Goal: Use online tool/utility: Utilize a website feature to perform a specific function

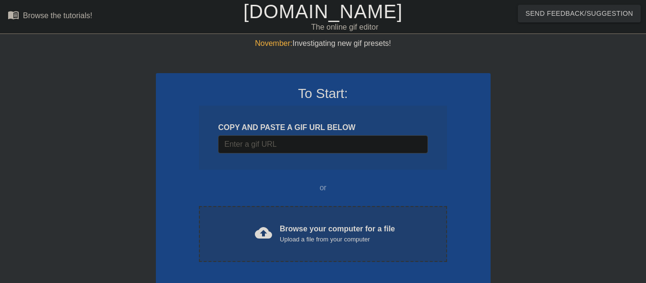
click at [254, 241] on div "cloud_upload" at bounding box center [261, 234] width 21 height 21
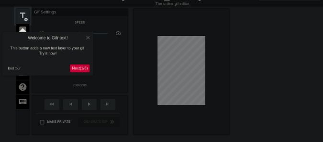
scroll to position [23, 0]
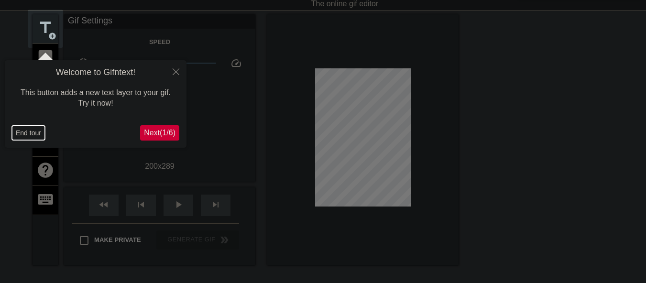
click at [23, 131] on button "End tour" at bounding box center [28, 133] width 33 height 14
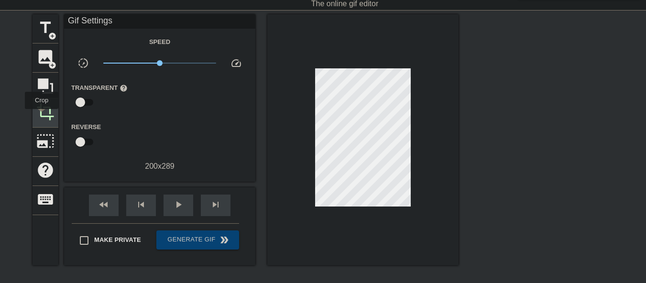
click at [43, 112] on span "crop" at bounding box center [45, 112] width 18 height 18
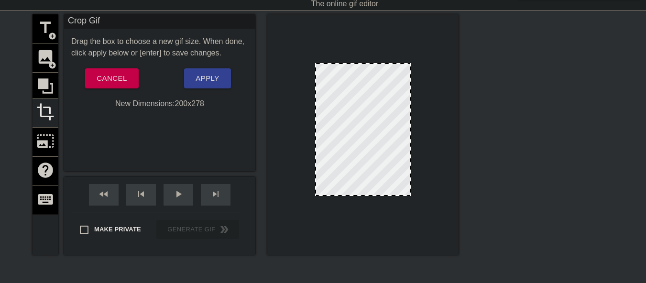
drag, startPoint x: 371, startPoint y: 200, endPoint x: 371, endPoint y: 195, distance: 5.7
click at [371, 195] on div at bounding box center [363, 195] width 94 height 5
click at [209, 82] on span "Apply" at bounding box center [207, 78] width 23 height 12
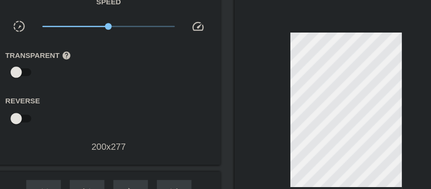
scroll to position [64, 0]
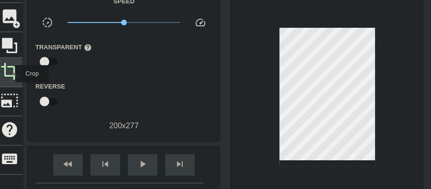
click at [9, 74] on span "crop" at bounding box center [9, 71] width 18 height 18
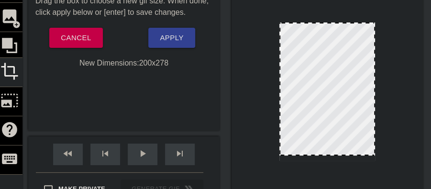
click at [320, 154] on div at bounding box center [327, 154] width 94 height 5
click at [165, 41] on span "Apply" at bounding box center [171, 38] width 23 height 12
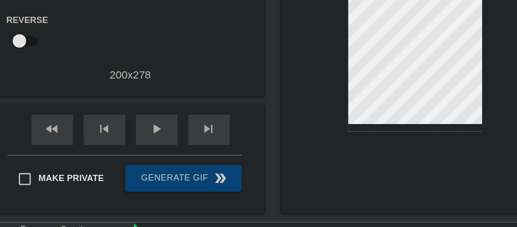
scroll to position [136, 0]
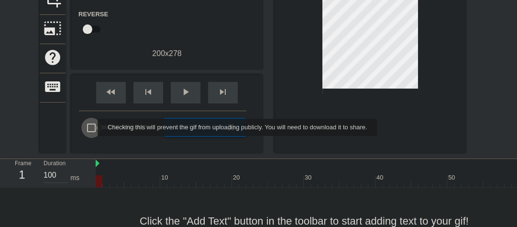
click at [91, 127] on input "Make Private" at bounding box center [91, 128] width 20 height 20
checkbox input "true"
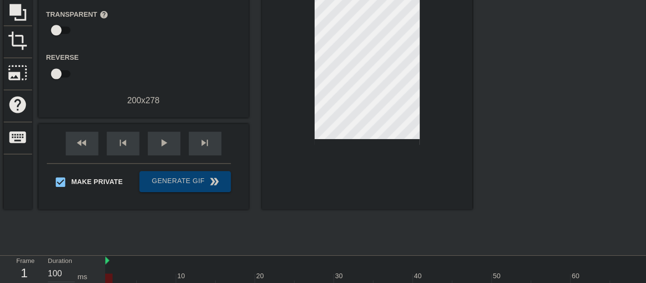
scroll to position [98, 0]
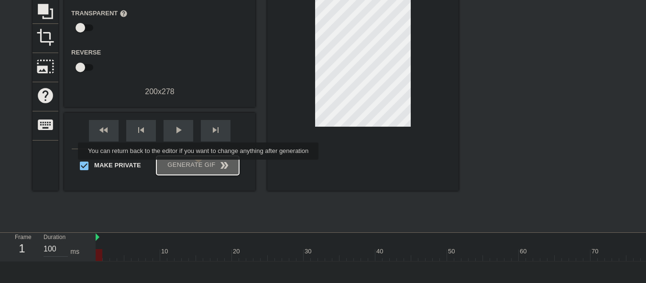
click at [199, 166] on span "Generate Gif double_arrow" at bounding box center [197, 165] width 75 height 11
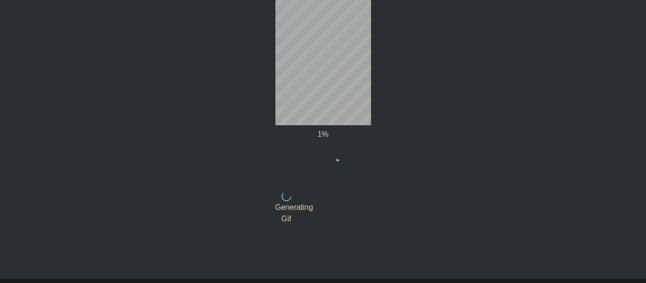
scroll to position [0, 0]
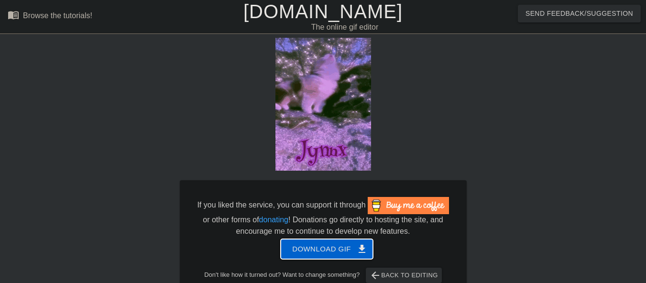
click at [296, 252] on span "Download gif get_app" at bounding box center [326, 249] width 69 height 12
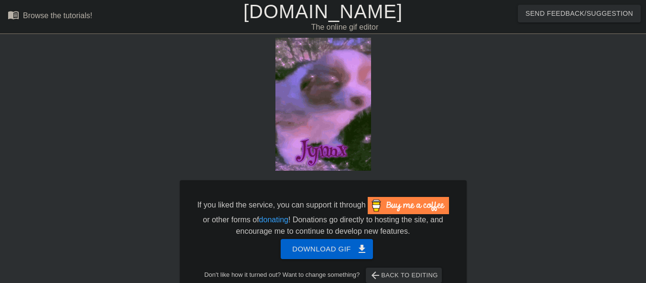
click at [308, 9] on link "[DOMAIN_NAME]" at bounding box center [322, 11] width 159 height 21
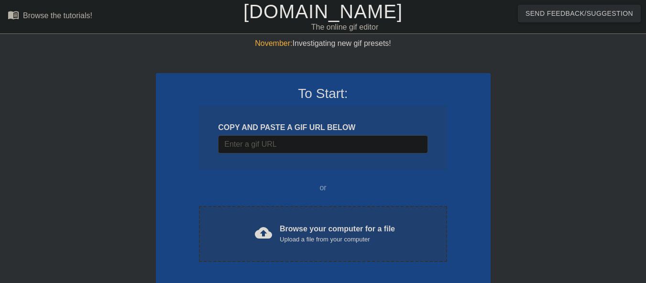
click at [269, 216] on div "cloud_upload Browse your computer for a file Upload a file from your computer C…" at bounding box center [323, 234] width 248 height 56
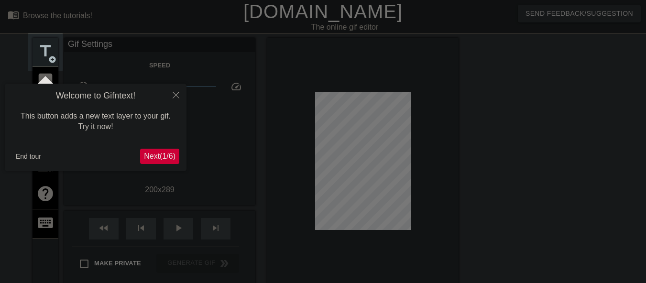
scroll to position [23, 0]
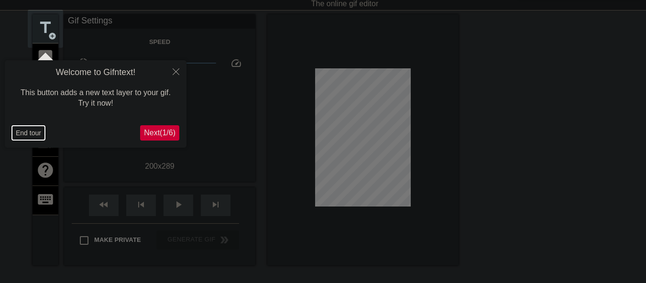
click at [32, 135] on button "End tour" at bounding box center [28, 133] width 33 height 14
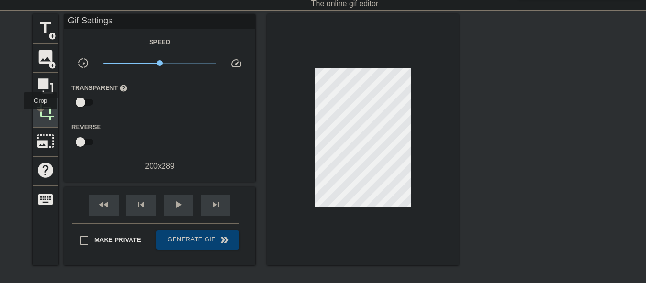
click at [41, 116] on span "crop" at bounding box center [45, 112] width 18 height 18
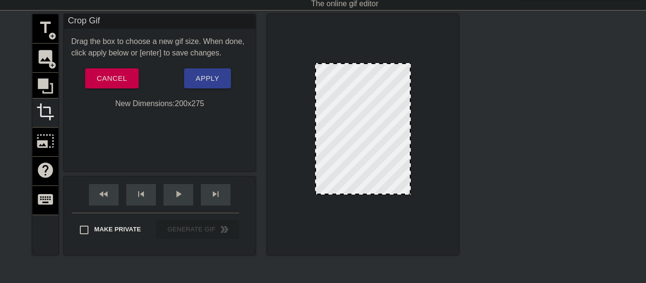
drag, startPoint x: 365, startPoint y: 201, endPoint x: 365, endPoint y: 194, distance: 6.7
click at [365, 194] on div at bounding box center [363, 193] width 94 height 5
click at [196, 74] on span "Apply" at bounding box center [207, 78] width 23 height 12
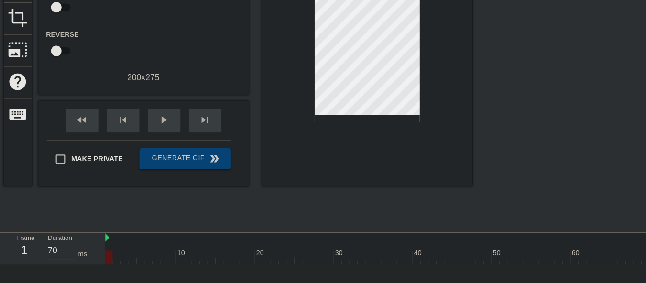
scroll to position [119, 0]
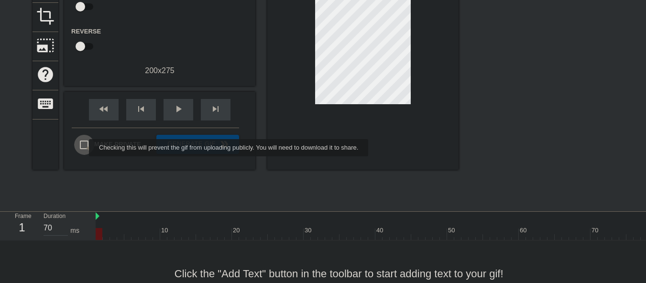
click at [83, 148] on input "Make Private" at bounding box center [84, 145] width 20 height 20
checkbox input "true"
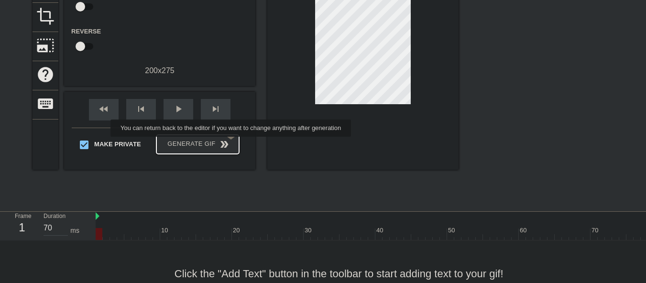
click at [232, 144] on span "Generate Gif double_arrow" at bounding box center [197, 144] width 75 height 11
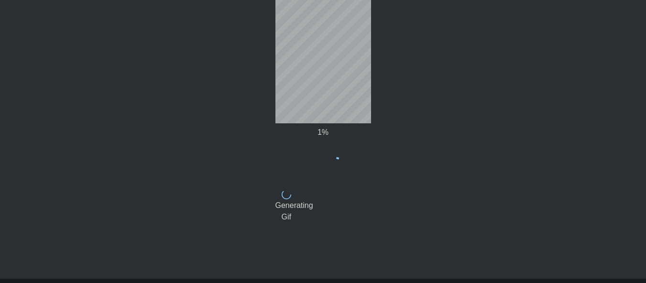
scroll to position [46, 0]
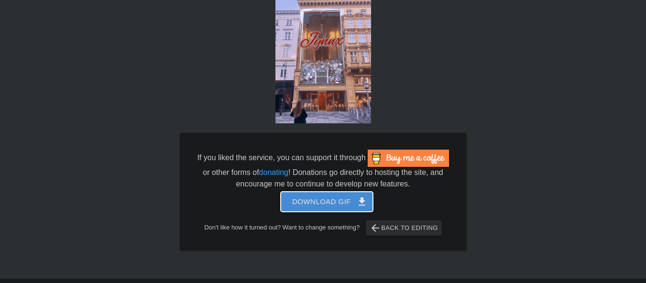
click at [329, 208] on span "Download gif get_app" at bounding box center [326, 202] width 69 height 12
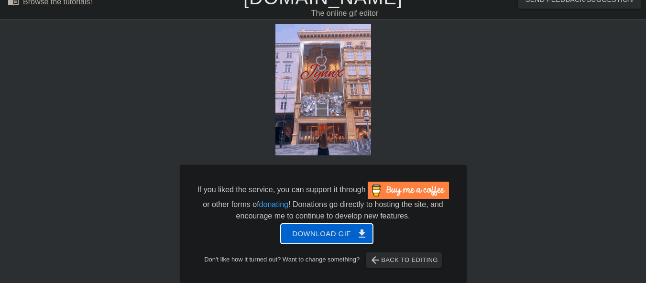
scroll to position [0, 0]
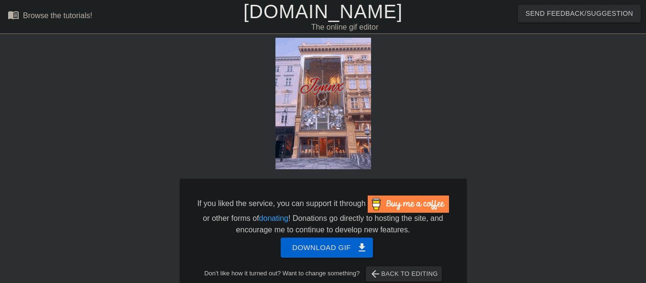
click at [292, 12] on link "[DOMAIN_NAME]" at bounding box center [322, 11] width 159 height 21
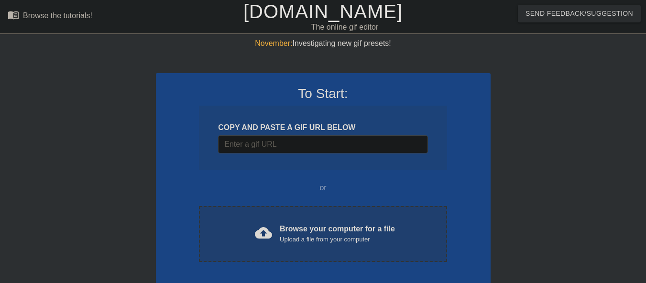
click at [265, 231] on span "cloud_upload" at bounding box center [263, 232] width 17 height 17
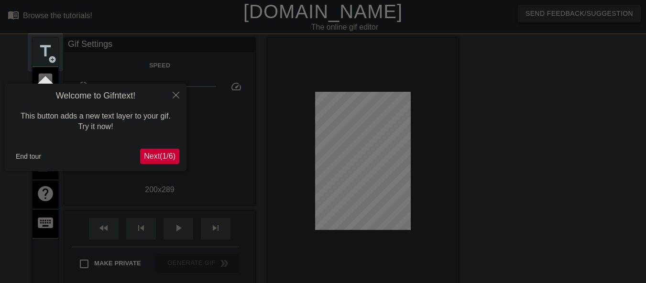
scroll to position [23, 0]
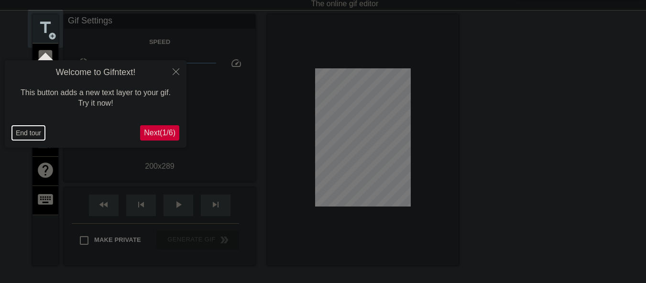
click at [26, 130] on button "End tour" at bounding box center [28, 133] width 33 height 14
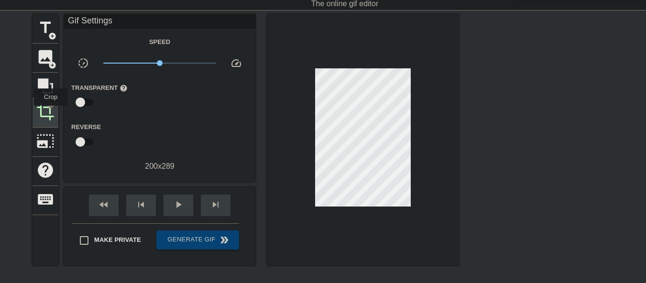
click at [51, 112] on span "crop" at bounding box center [45, 112] width 18 height 18
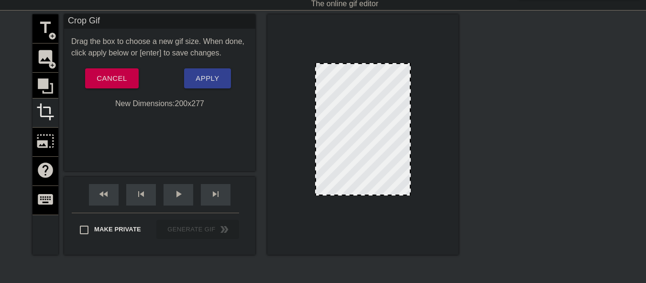
drag, startPoint x: 372, startPoint y: 199, endPoint x: 372, endPoint y: 194, distance: 5.8
click at [209, 81] on span "Apply" at bounding box center [207, 78] width 23 height 12
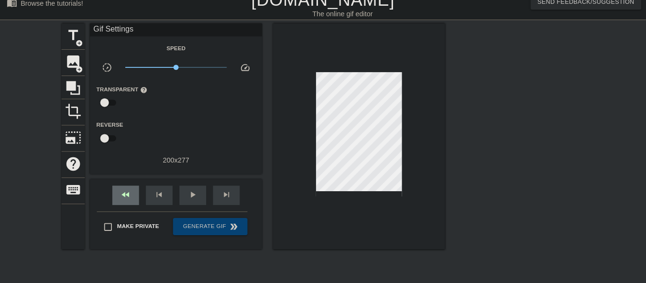
scroll to position [12, 0]
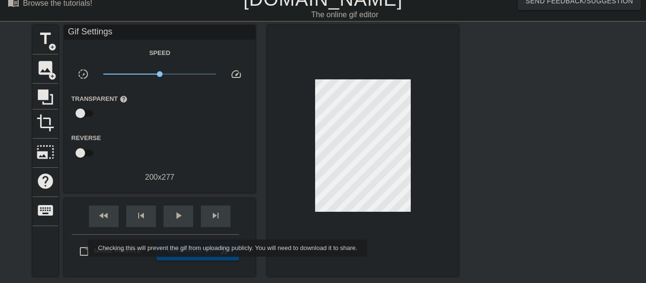
click at [82, 248] on input "Make Private" at bounding box center [84, 252] width 20 height 20
checkbox input "true"
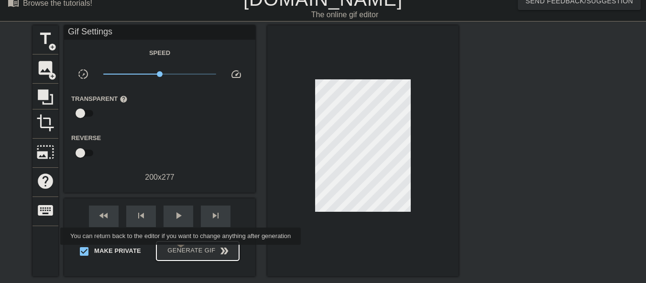
click at [183, 252] on span "Generate Gif double_arrow" at bounding box center [197, 250] width 75 height 11
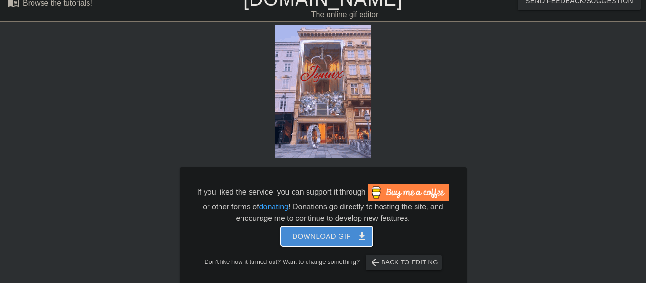
click at [305, 240] on span "Download gif get_app" at bounding box center [326, 236] width 69 height 12
